Goal: Find specific page/section: Find specific page/section

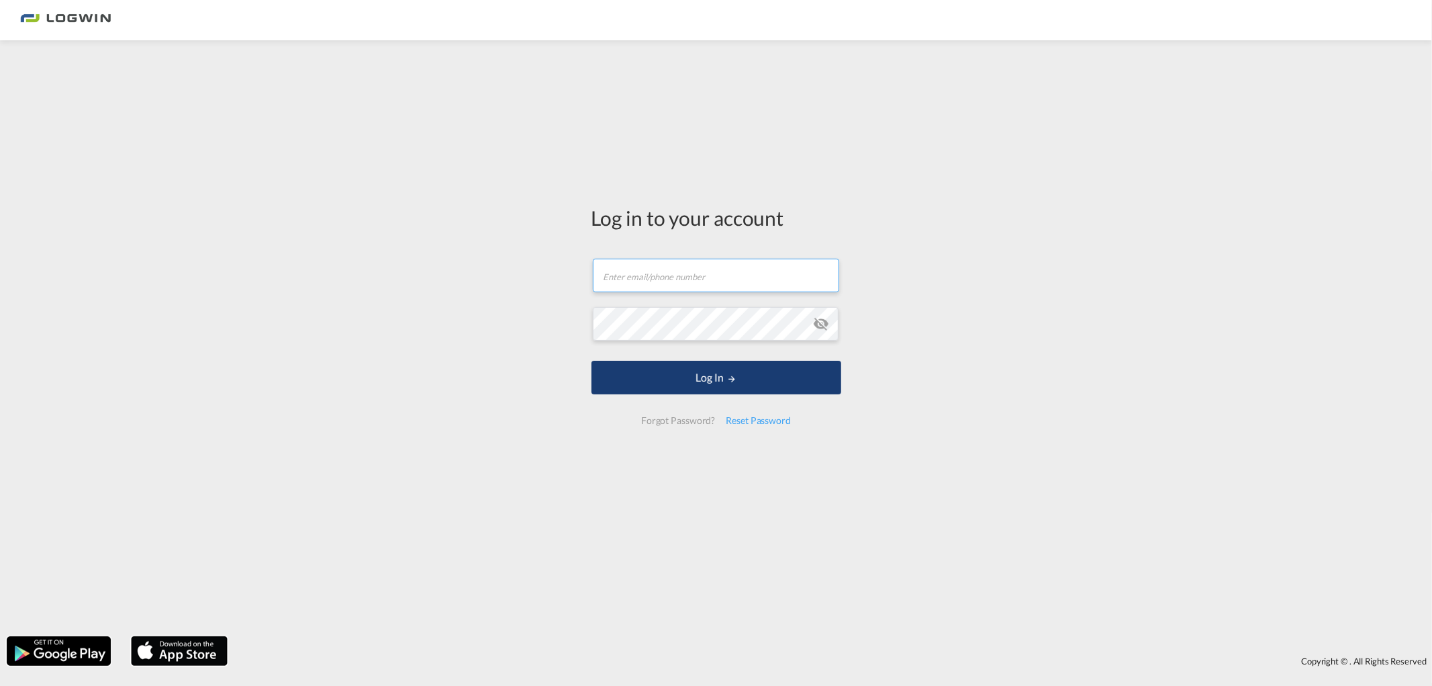
type input "[PERSON_NAME][EMAIL_ADDRESS][DOMAIN_NAME]"
click at [714, 366] on button "Log In" at bounding box center [717, 378] width 250 height 34
